Goal: Information Seeking & Learning: Learn about a topic

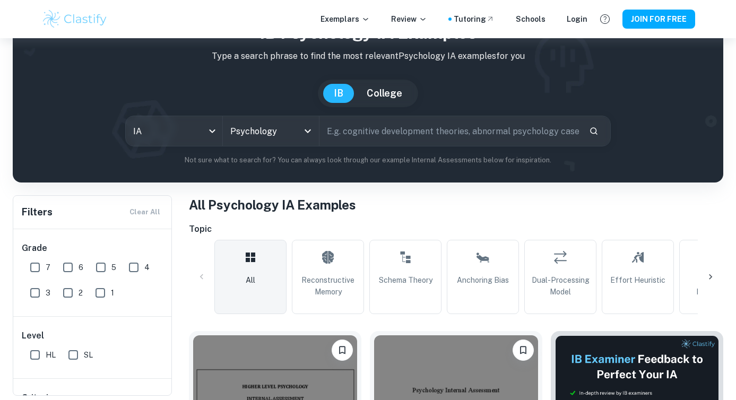
scroll to position [29, 0]
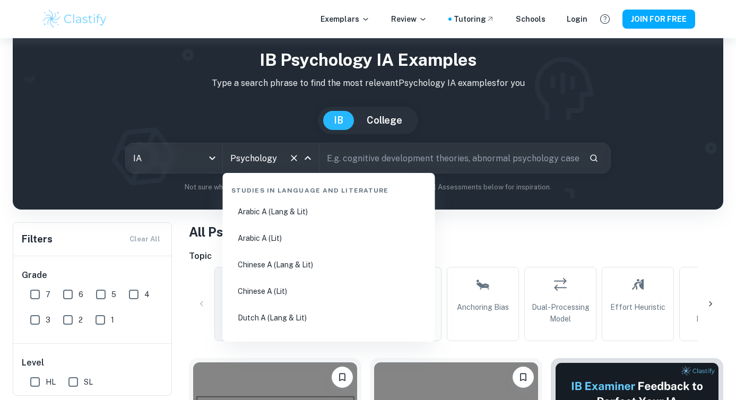
click at [272, 163] on input "Psychology" at bounding box center [256, 158] width 57 height 20
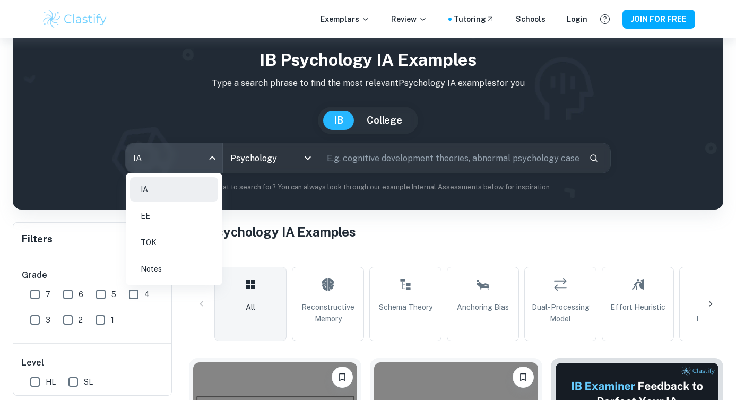
click at [182, 160] on body "We value your privacy We use cookies to enhance your browsing experience, serve…" at bounding box center [368, 209] width 736 height 400
click at [161, 217] on li "EE" at bounding box center [174, 216] width 88 height 24
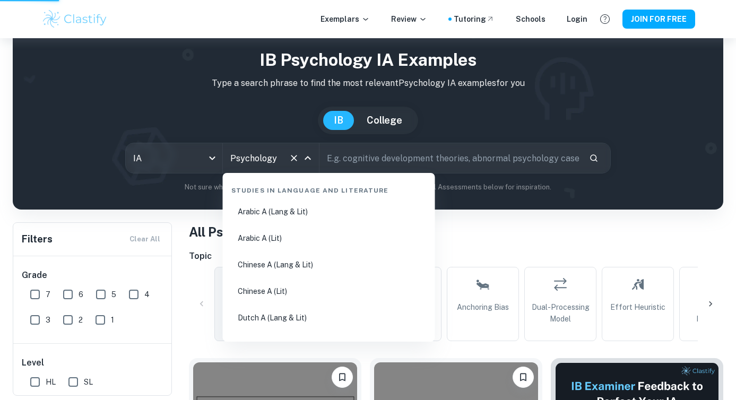
click at [272, 156] on input "Psychology" at bounding box center [256, 158] width 57 height 20
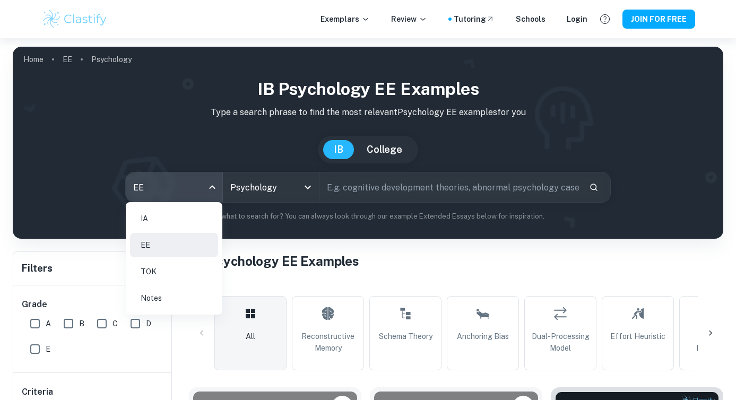
click at [163, 186] on body "We value your privacy We use cookies to enhance your browsing experience, serve…" at bounding box center [368, 238] width 736 height 400
click at [165, 221] on li "IA" at bounding box center [174, 219] width 88 height 24
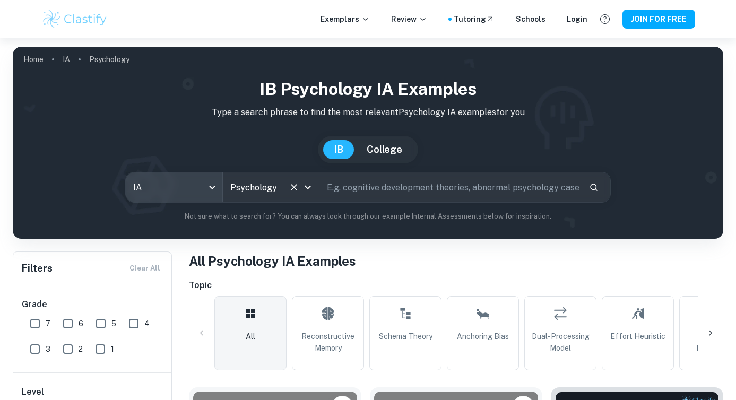
click at [291, 195] on div "Psychology All Subjects" at bounding box center [271, 188] width 97 height 30
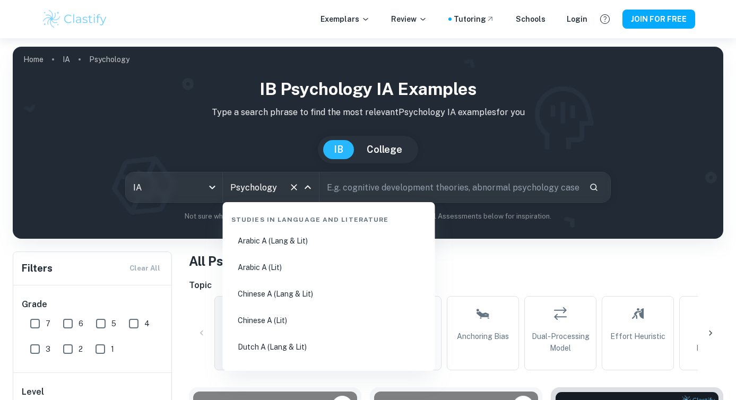
scroll to position [1440, 0]
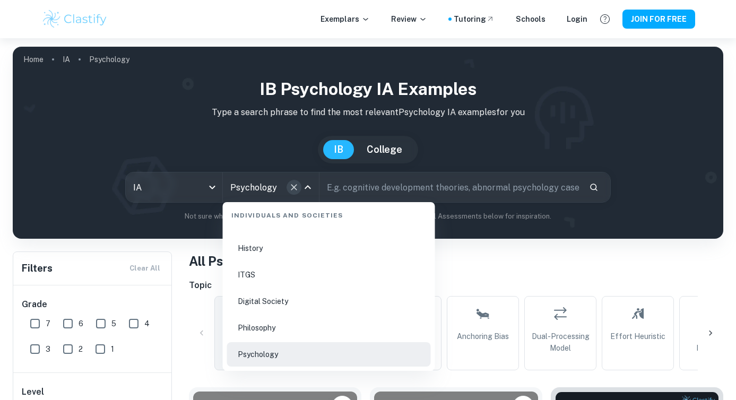
click at [293, 186] on icon "Clear" at bounding box center [294, 187] width 11 height 11
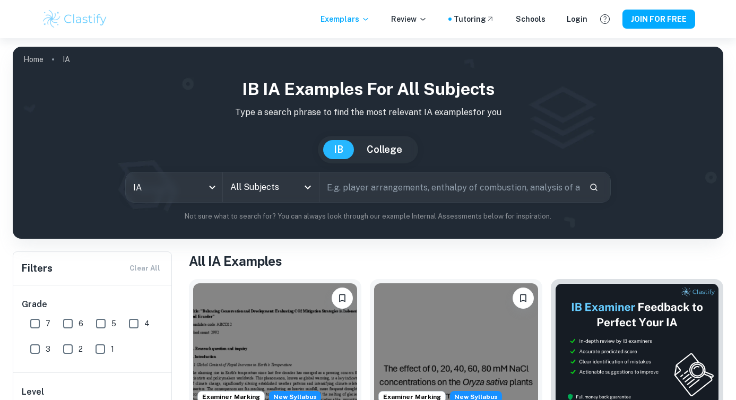
click at [354, 192] on input "text" at bounding box center [450, 188] width 261 height 30
type input "antioxidant"
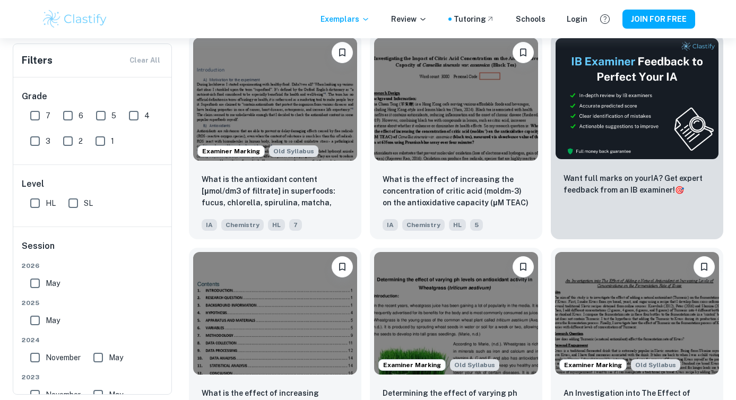
scroll to position [247, 0]
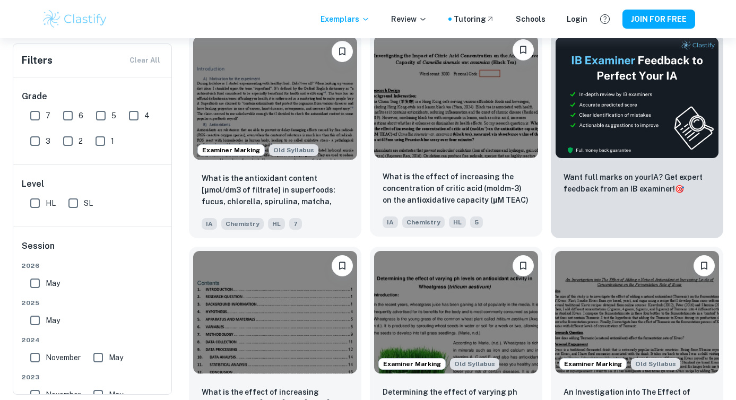
drag, startPoint x: 423, startPoint y: 200, endPoint x: 542, endPoint y: 42, distance: 198.2
